Goal: Task Accomplishment & Management: Complete application form

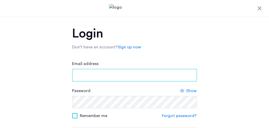
click at [85, 73] on input "Email address" at bounding box center [134, 75] width 125 height 12
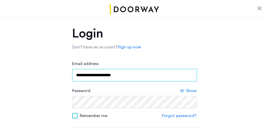
type input "**********"
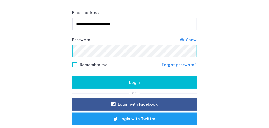
scroll to position [52, 0]
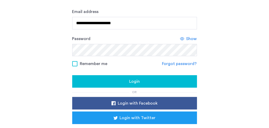
click at [124, 82] on div "Login" at bounding box center [134, 81] width 116 height 6
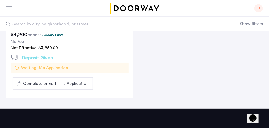
scroll to position [130, 0]
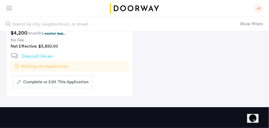
click at [53, 79] on span "Complete or Edit This Application" at bounding box center [55, 82] width 65 height 6
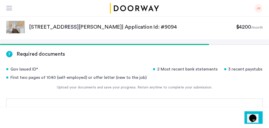
scroll to position [52, 0]
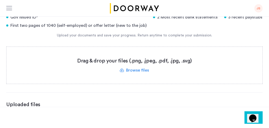
click at [133, 69] on label at bounding box center [134, 65] width 256 height 37
click at [0, 0] on input "file" at bounding box center [0, 0] width 0 height 0
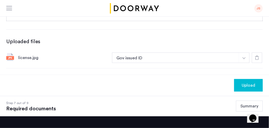
scroll to position [104, 0]
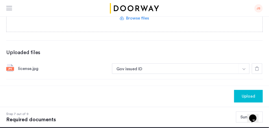
click at [244, 69] on img "button" at bounding box center [243, 69] width 3 height 2
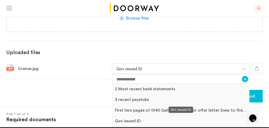
click at [128, 120] on div "Gov issued ID" at bounding box center [180, 121] width 137 height 11
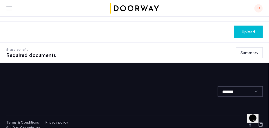
scroll to position [174, 0]
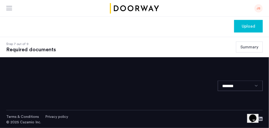
click at [244, 27] on span "Upload" at bounding box center [248, 26] width 14 height 6
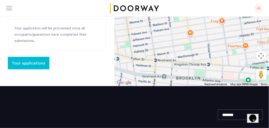
scroll to position [221, 0]
